Goal: Task Accomplishment & Management: Complete application form

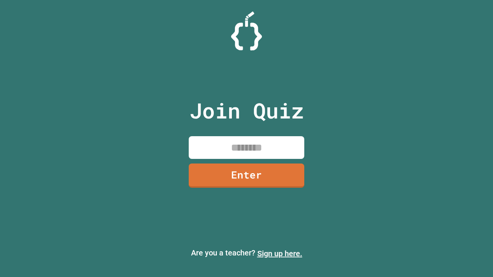
click at [279, 254] on link "Sign up here." at bounding box center [279, 253] width 45 height 9
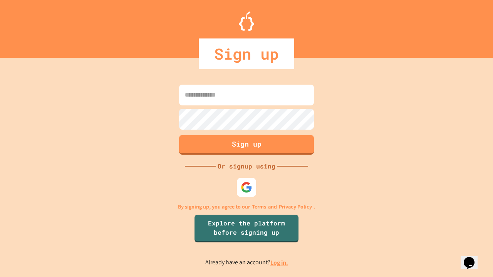
click at [279, 263] on link "Log in." at bounding box center [279, 263] width 18 height 8
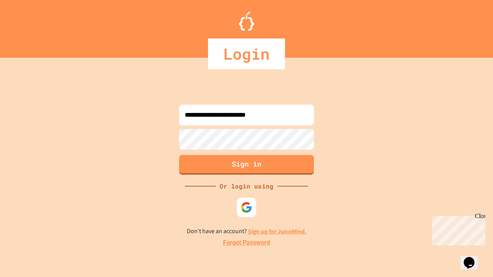
type input "**********"
